Goal: Task Accomplishment & Management: Manage account settings

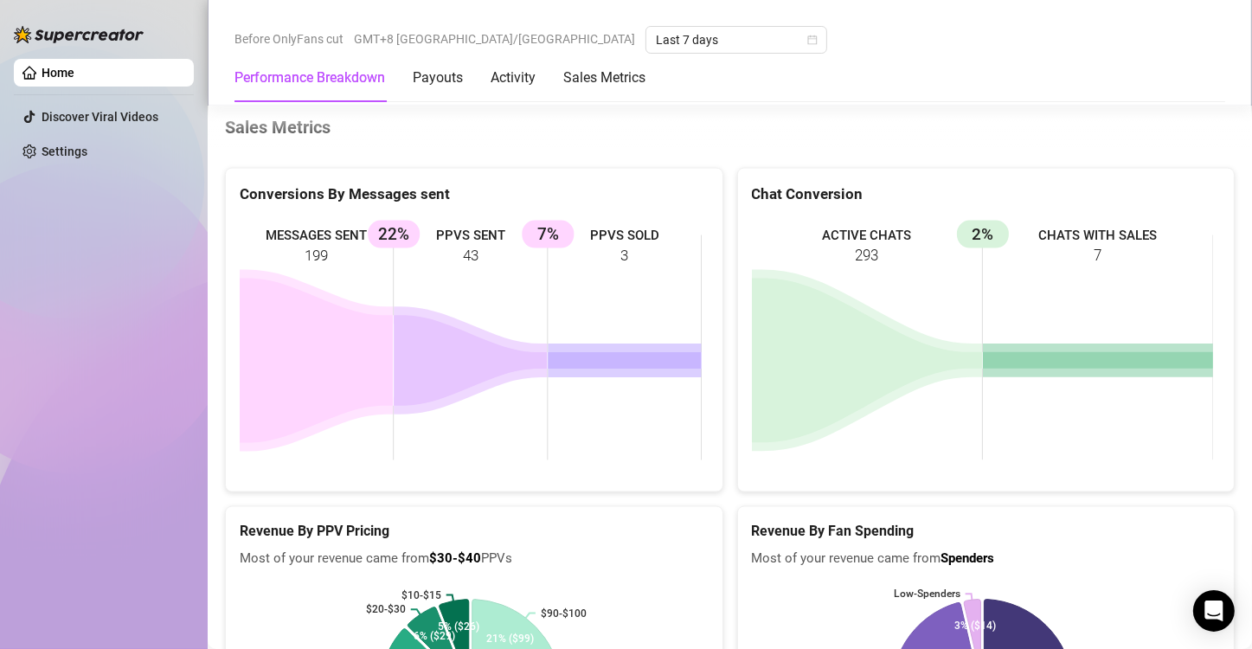
scroll to position [2336, 0]
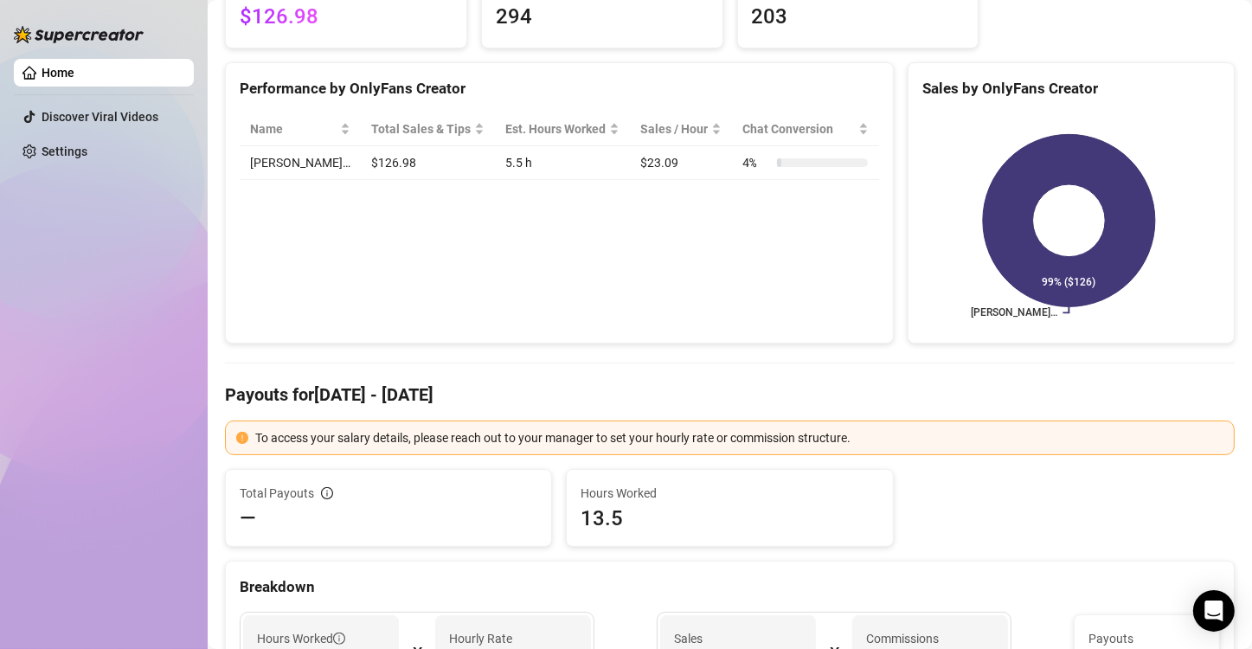
scroll to position [260, 0]
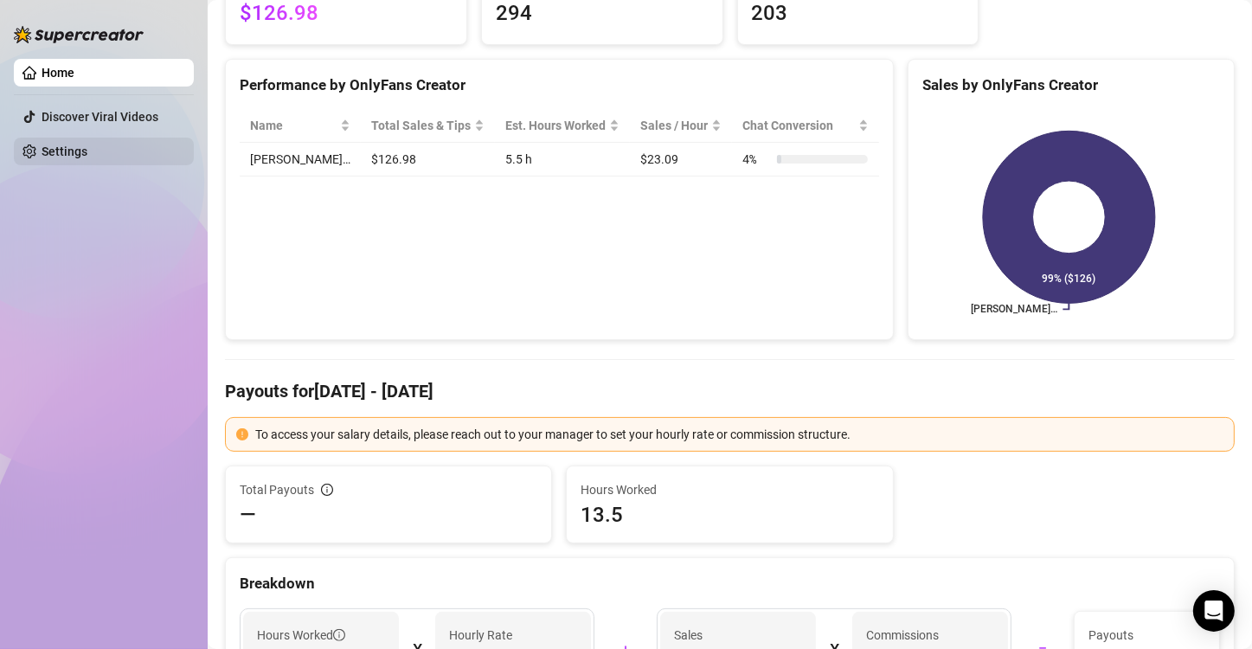
click at [85, 154] on link "Settings" at bounding box center [65, 151] width 46 height 14
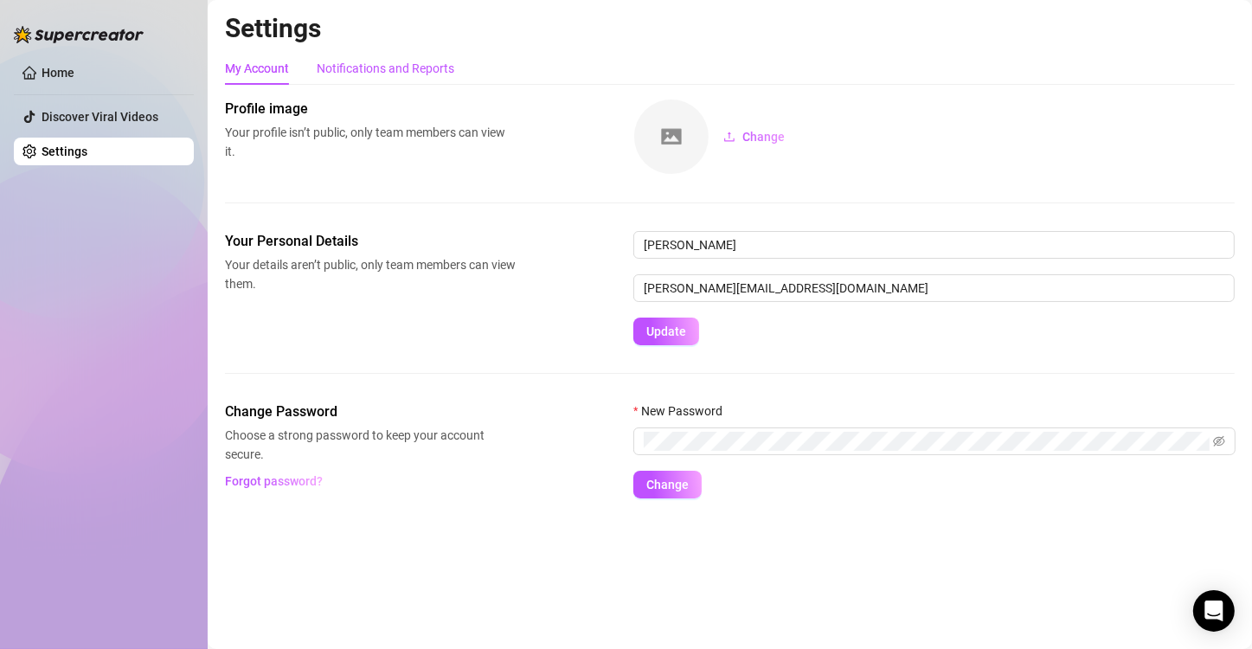
click at [404, 64] on div "Notifications and Reports" at bounding box center [386, 68] width 138 height 19
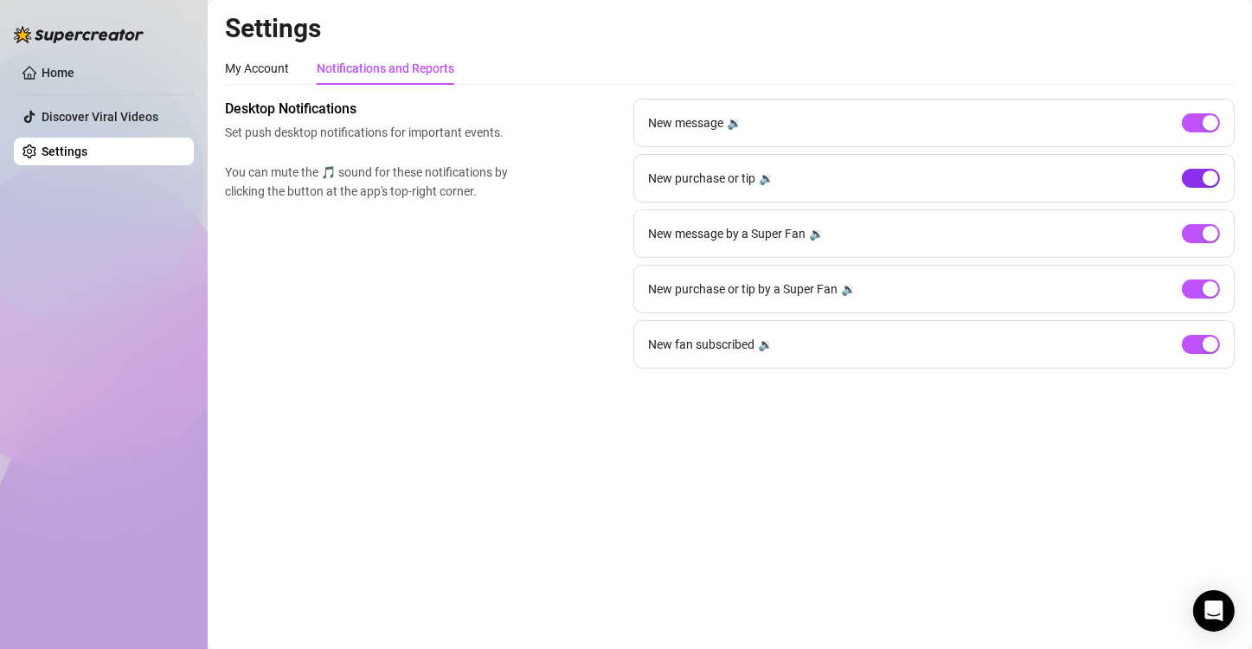
click at [1206, 176] on div "button" at bounding box center [1211, 178] width 16 height 16
click at [1199, 179] on div "button" at bounding box center [1192, 178] width 16 height 16
click at [1201, 288] on button "button" at bounding box center [1201, 288] width 38 height 19
click at [1197, 289] on div "button" at bounding box center [1192, 289] width 16 height 16
click at [850, 287] on div "🔉" at bounding box center [848, 288] width 15 height 19
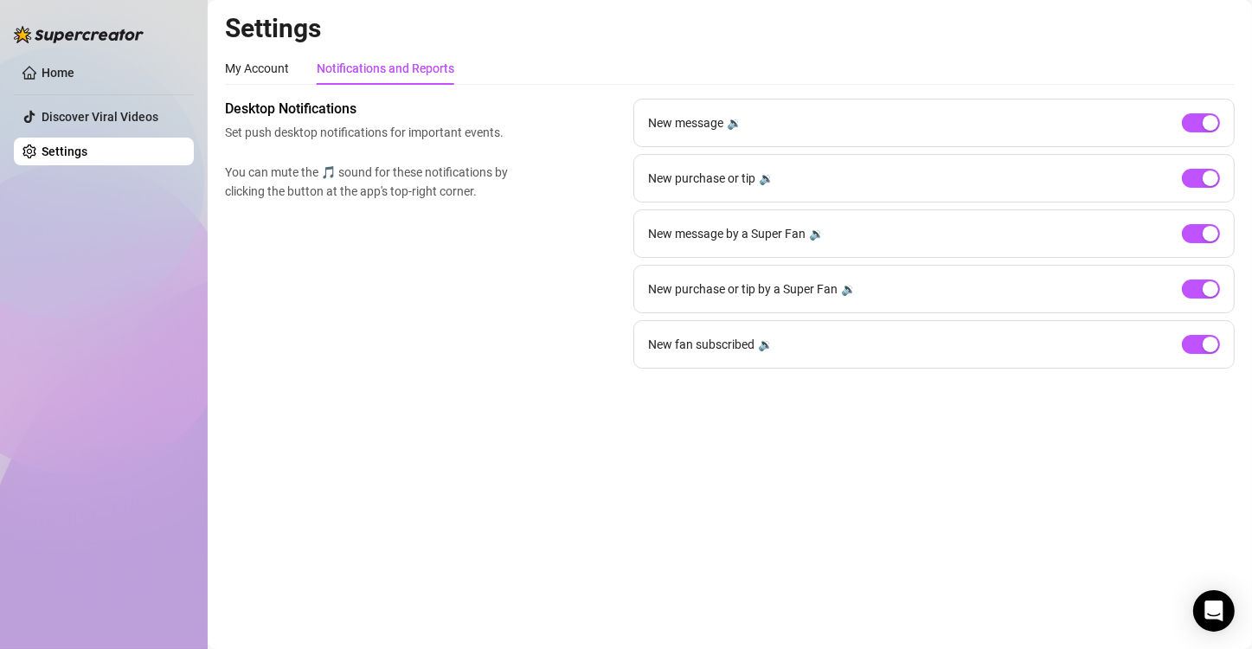
click at [850, 291] on div "🔉" at bounding box center [848, 288] width 15 height 19
click at [767, 343] on div "🔉" at bounding box center [765, 344] width 15 height 19
click at [767, 183] on div "🔉" at bounding box center [766, 178] width 15 height 19
click at [734, 121] on div "🔉" at bounding box center [734, 122] width 15 height 19
click at [653, 549] on main "Settings My Account Notifications and Reports Profile image Your profile isn’t …" at bounding box center [730, 324] width 1044 height 649
